Goal: Find specific page/section: Find specific page/section

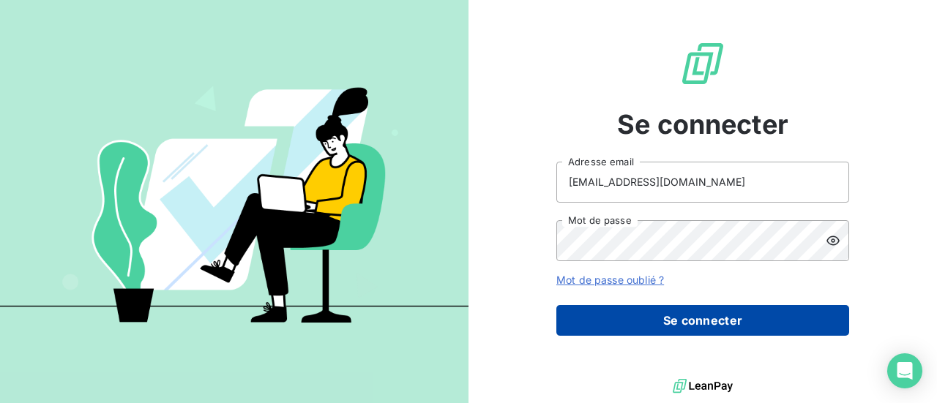
click at [627, 313] on button "Se connecter" at bounding box center [702, 320] width 293 height 31
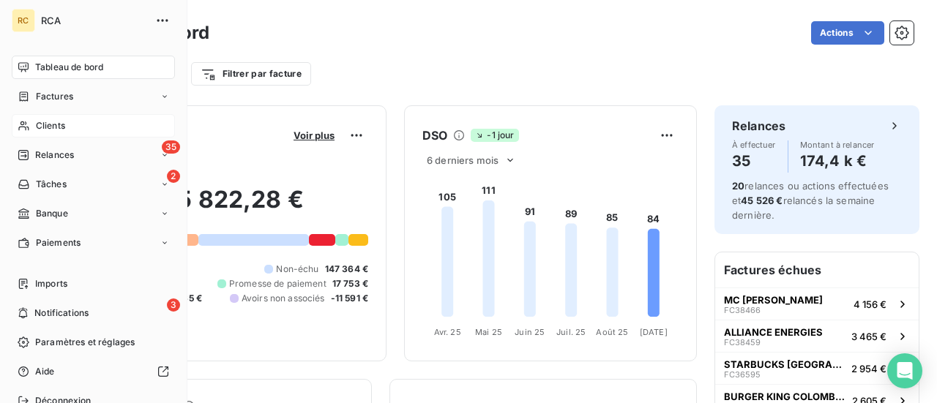
click at [41, 127] on span "Clients" at bounding box center [50, 125] width 29 height 13
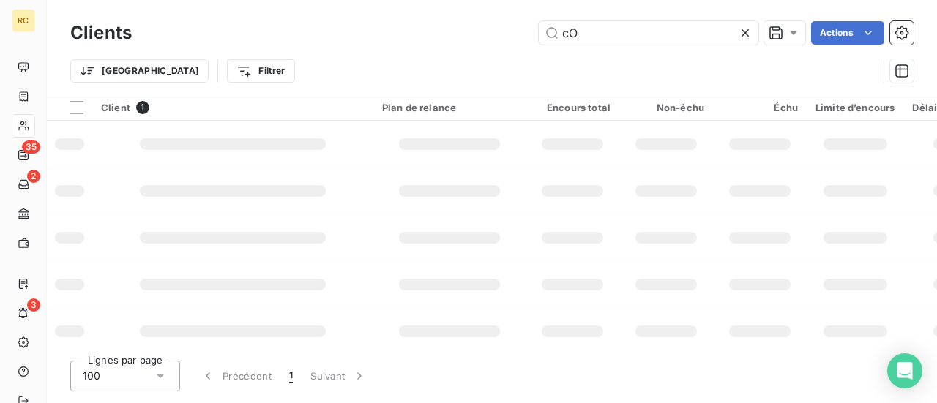
type input "c"
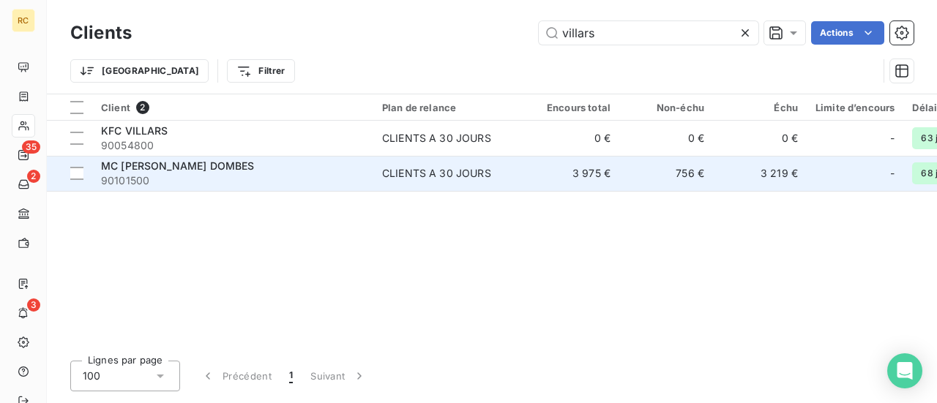
type input "villars"
click at [254, 168] on span "MC [PERSON_NAME] DOMBES" at bounding box center [177, 166] width 153 height 12
